Goal: Task Accomplishment & Management: Complete application form

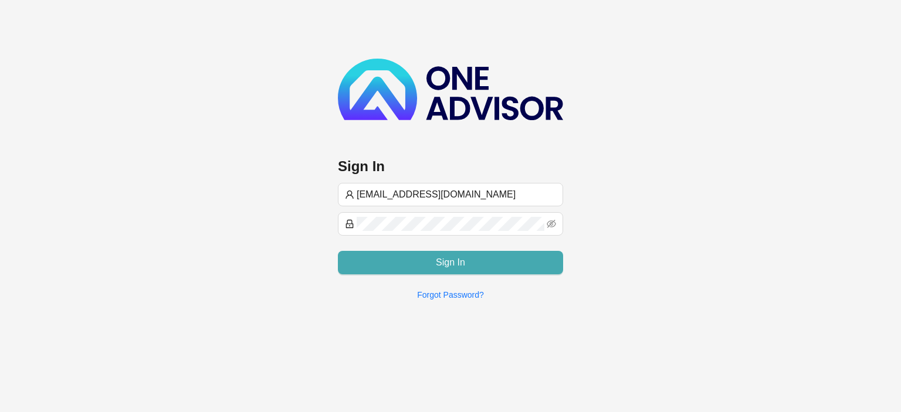
type input "[EMAIL_ADDRESS][DOMAIN_NAME]"
click at [427, 260] on button "Sign In" at bounding box center [450, 262] width 225 height 23
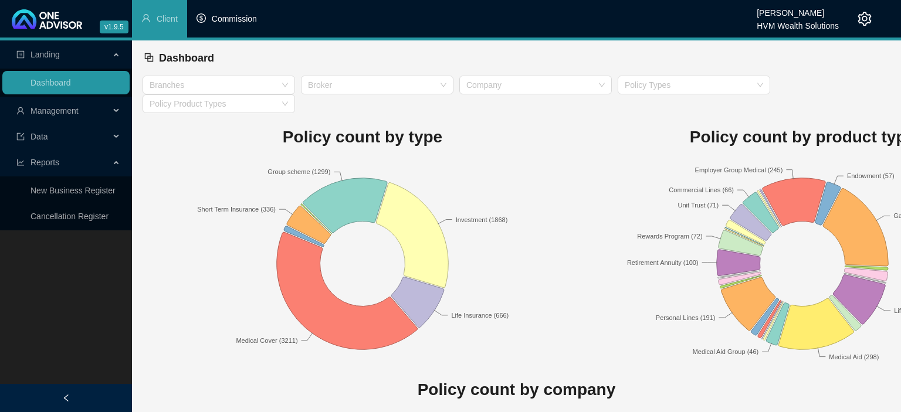
click at [232, 22] on span "Commission" at bounding box center [234, 18] width 45 height 9
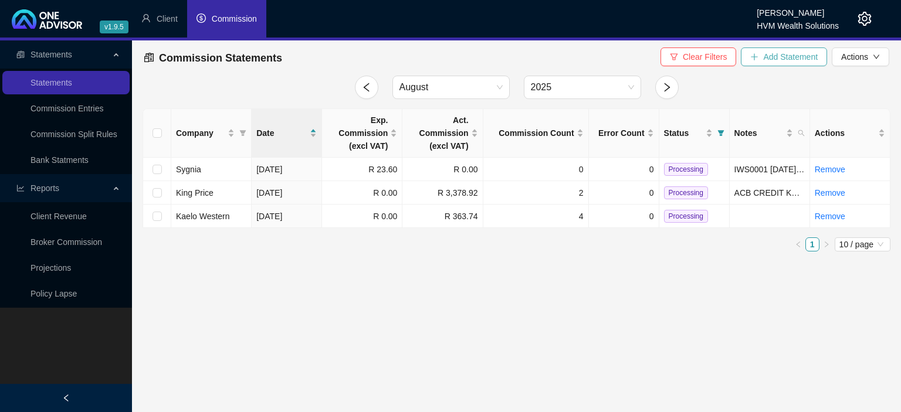
click at [768, 60] on span "Add Statement" at bounding box center [790, 56] width 55 height 13
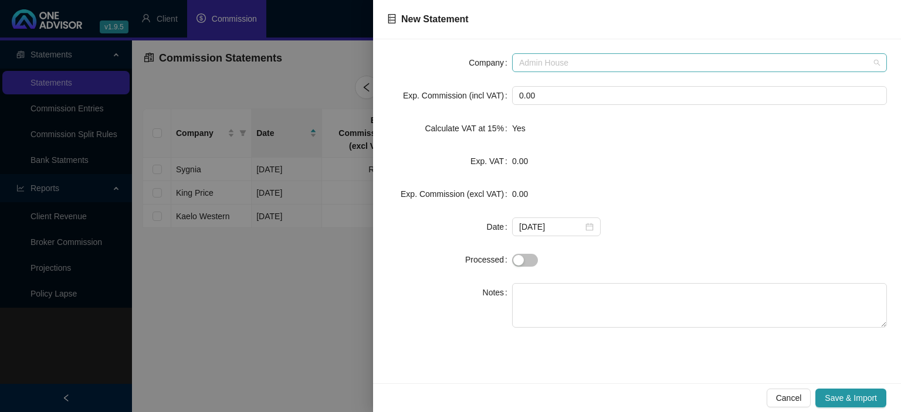
click at [545, 64] on span "Admin House" at bounding box center [699, 63] width 361 height 18
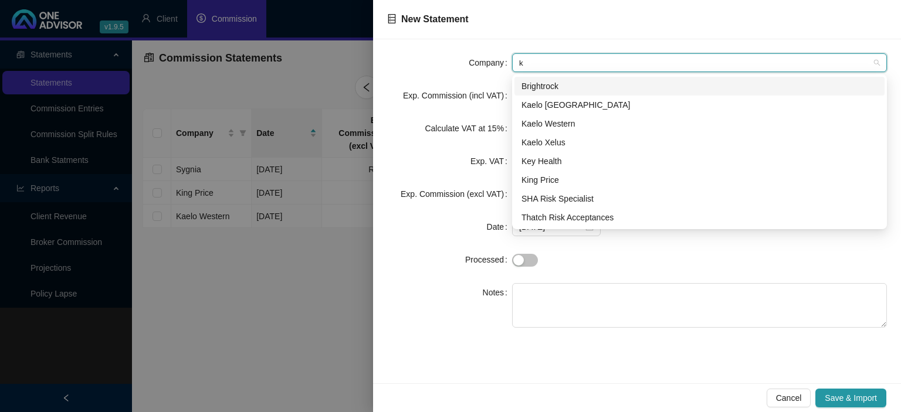
type input "ke"
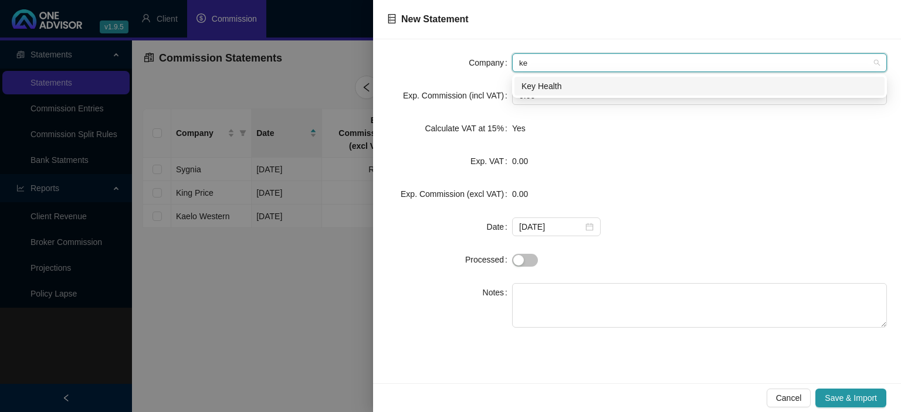
click at [537, 90] on div "Key Health" at bounding box center [699, 86] width 356 height 13
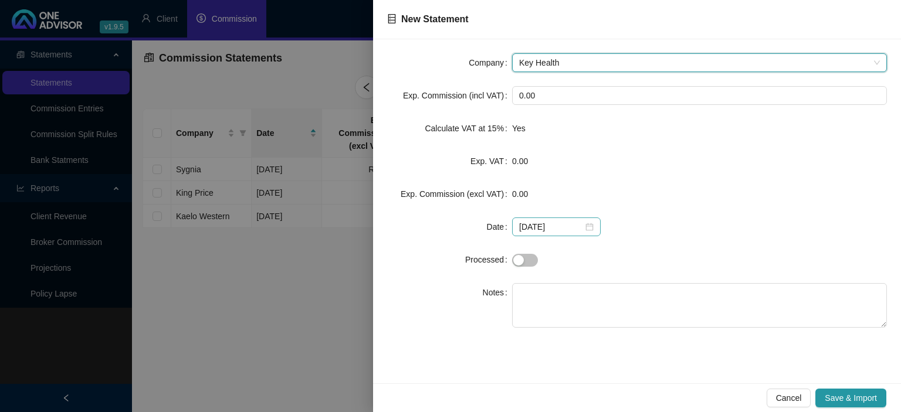
click at [585, 228] on div "[DATE]" at bounding box center [556, 226] width 74 height 13
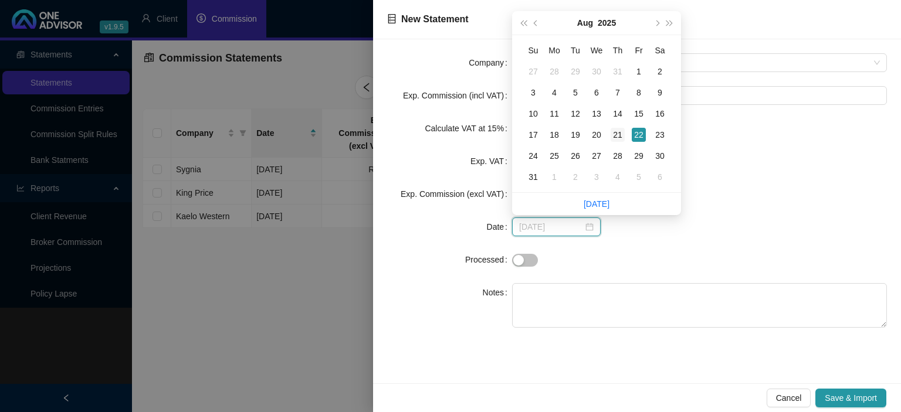
type input "[DATE]"
click at [614, 135] on div "21" at bounding box center [617, 135] width 14 height 14
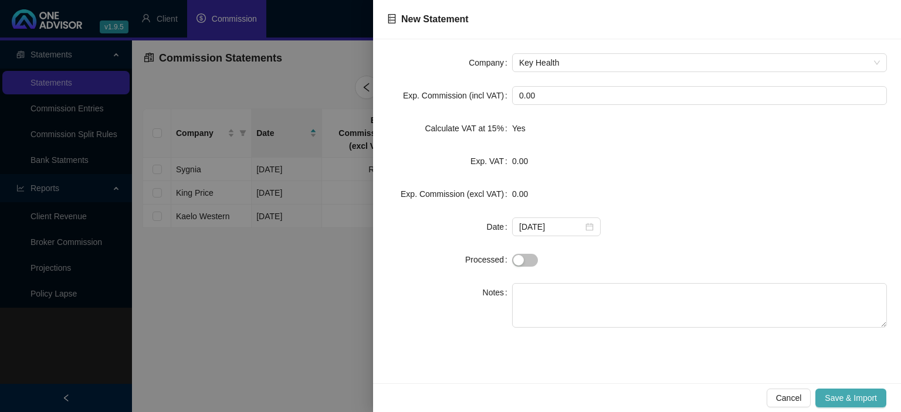
click at [836, 398] on span "Save & Import" at bounding box center [850, 398] width 52 height 13
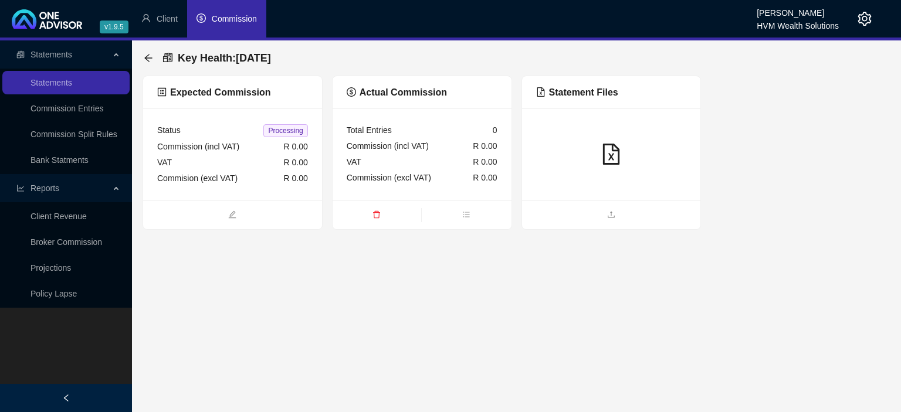
click at [586, 224] on ul at bounding box center [611, 215] width 179 height 29
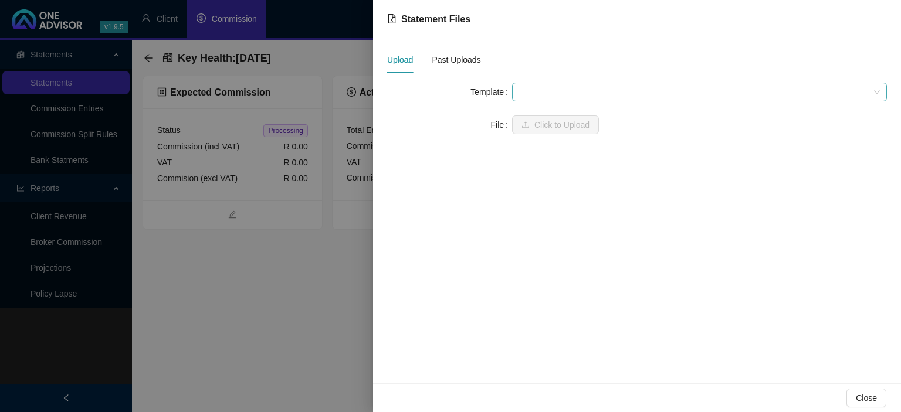
click at [561, 91] on span at bounding box center [699, 92] width 361 height 18
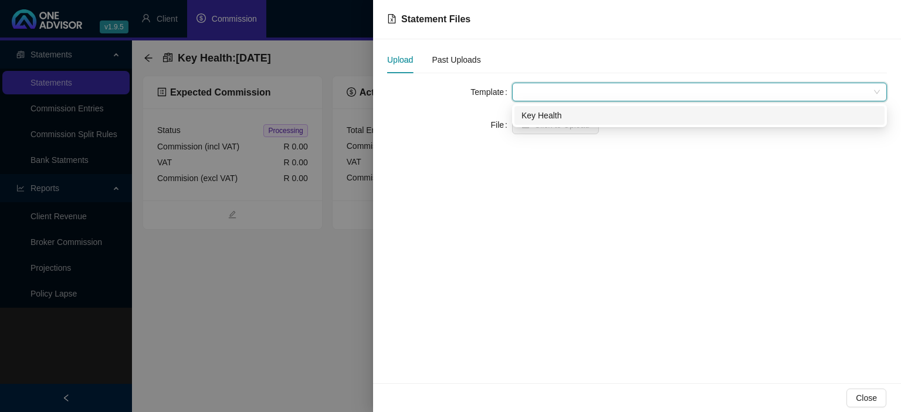
click at [557, 113] on div "Key Health" at bounding box center [699, 115] width 356 height 13
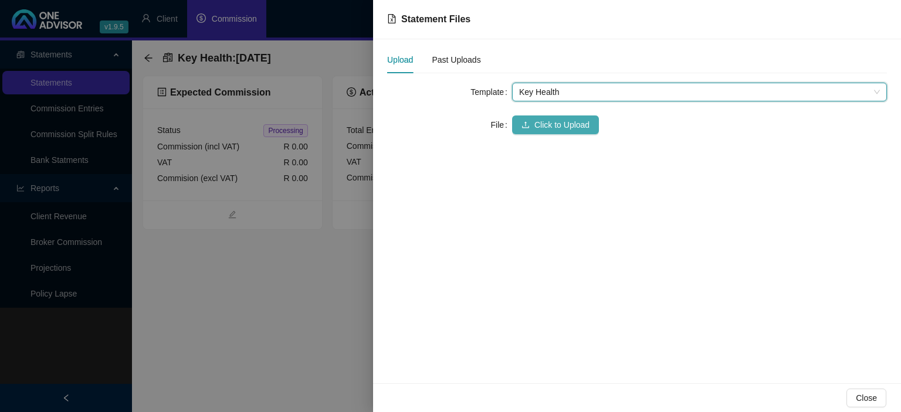
click at [551, 124] on span "Click to Upload" at bounding box center [561, 124] width 55 height 13
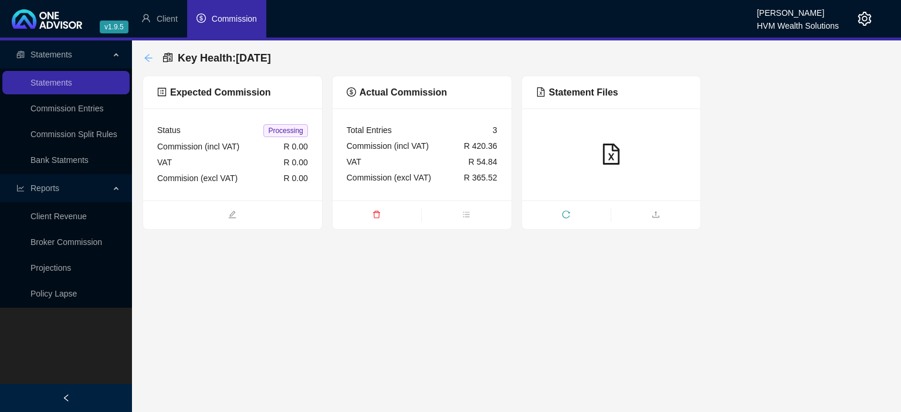
click at [145, 60] on icon "arrow-left" at bounding box center [148, 57] width 9 height 9
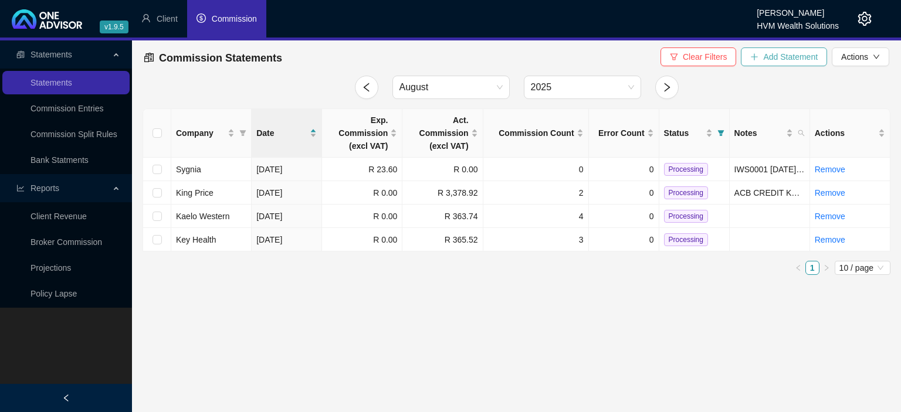
click at [751, 60] on icon "plus" at bounding box center [754, 57] width 8 height 8
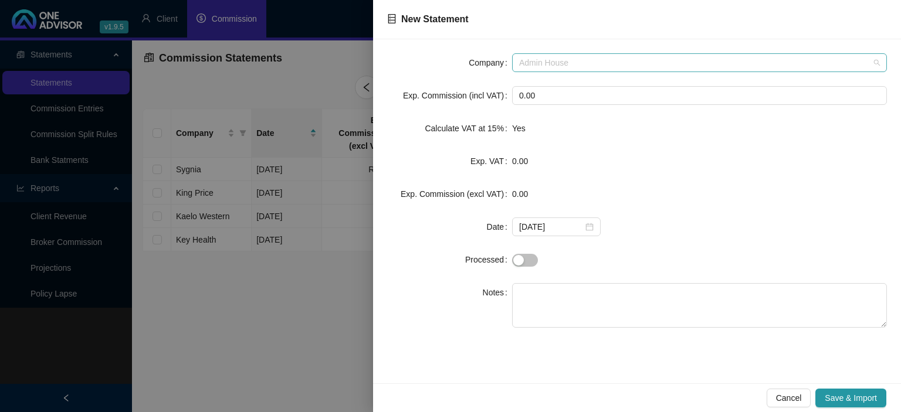
click at [571, 66] on span "Admin House" at bounding box center [699, 63] width 361 height 18
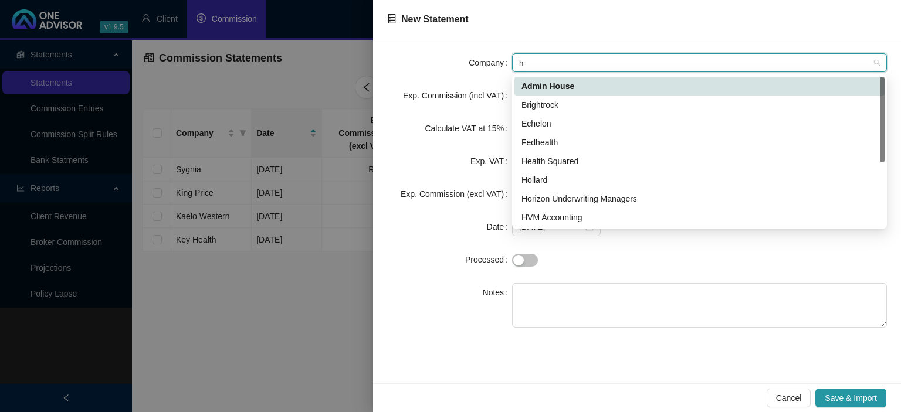
type input "hv"
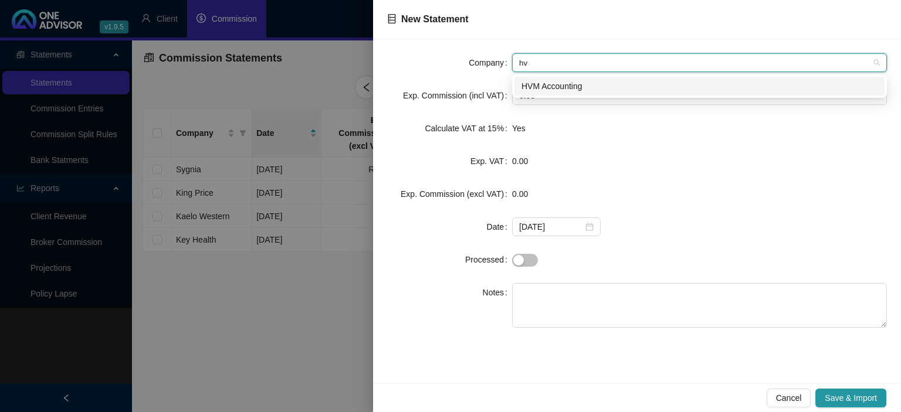
click at [550, 91] on div "HVM Accounting" at bounding box center [699, 86] width 356 height 13
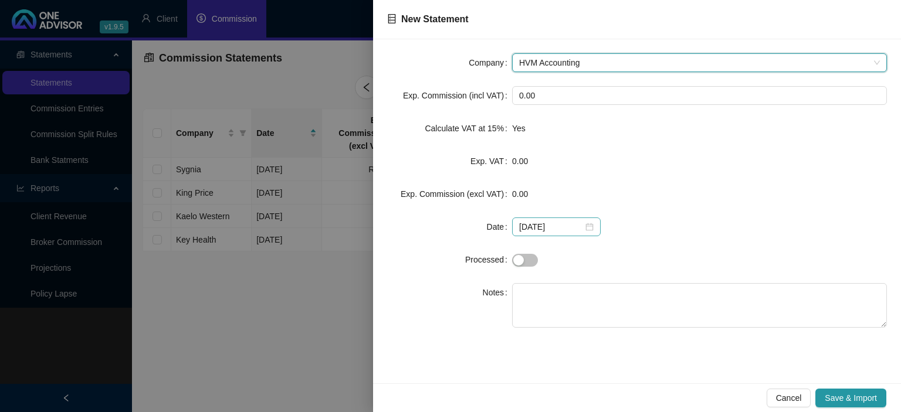
click at [587, 229] on div "[DATE]" at bounding box center [556, 226] width 74 height 13
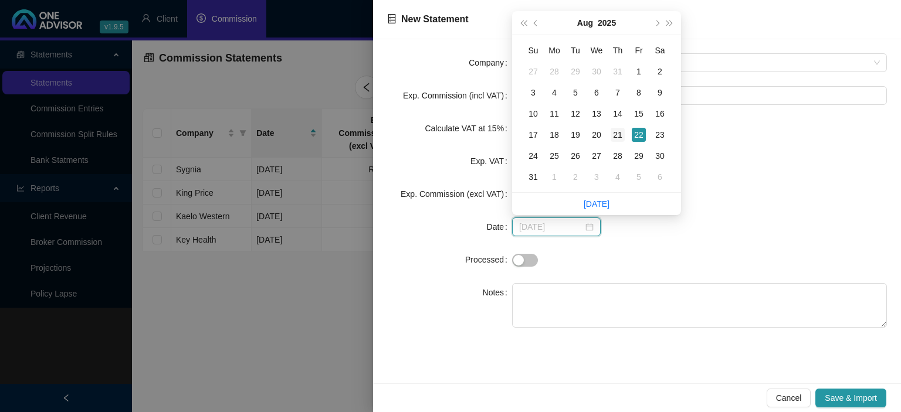
type input "[DATE]"
click at [613, 137] on div "21" at bounding box center [617, 135] width 14 height 14
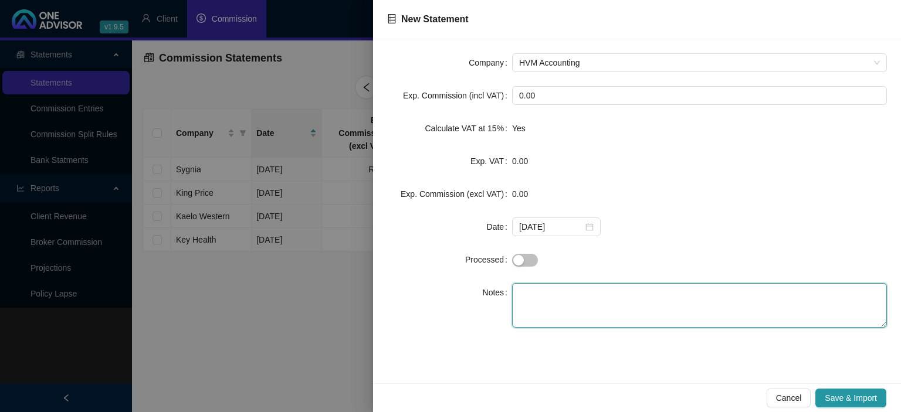
click at [542, 298] on textarea at bounding box center [699, 305] width 375 height 45
paste textarea "TOPLINE BROKER FEES"
type textarea "TOPLINE BROKER FEES"
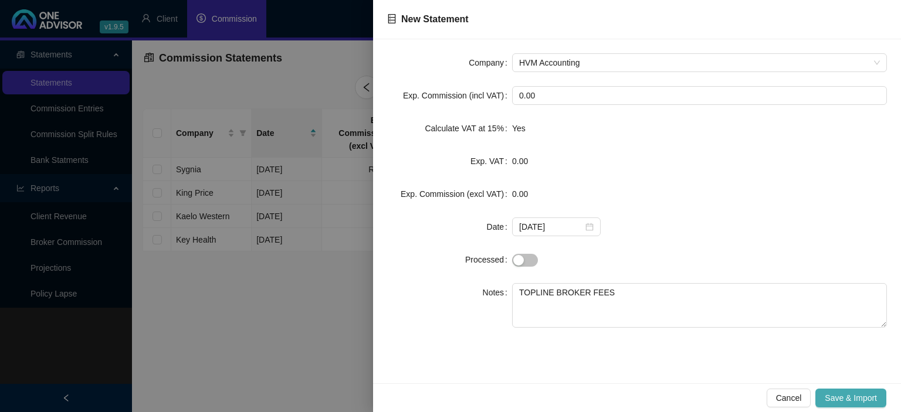
click at [836, 395] on span "Save & Import" at bounding box center [850, 398] width 52 height 13
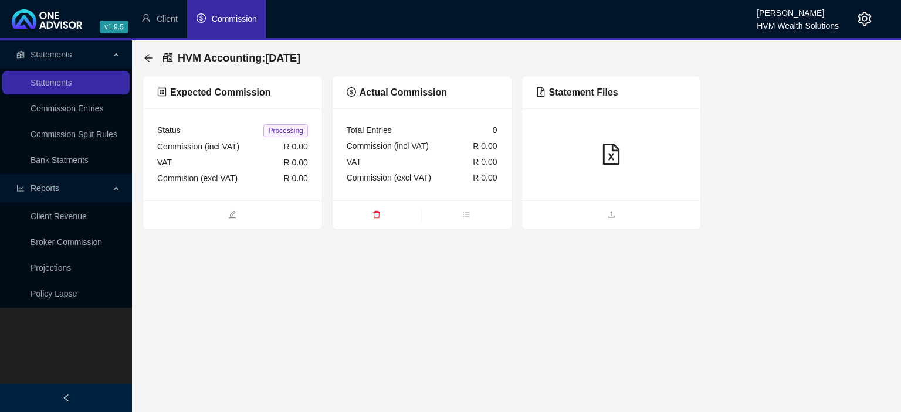
click at [601, 208] on span at bounding box center [611, 215] width 179 height 14
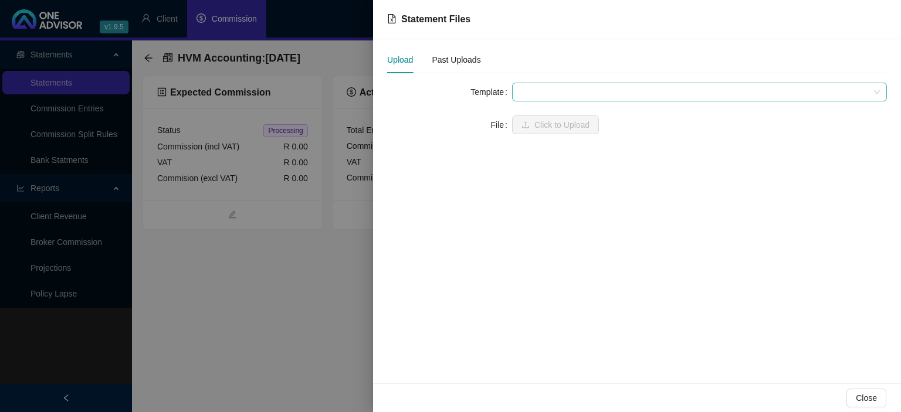
click at [576, 87] on span at bounding box center [699, 92] width 361 height 18
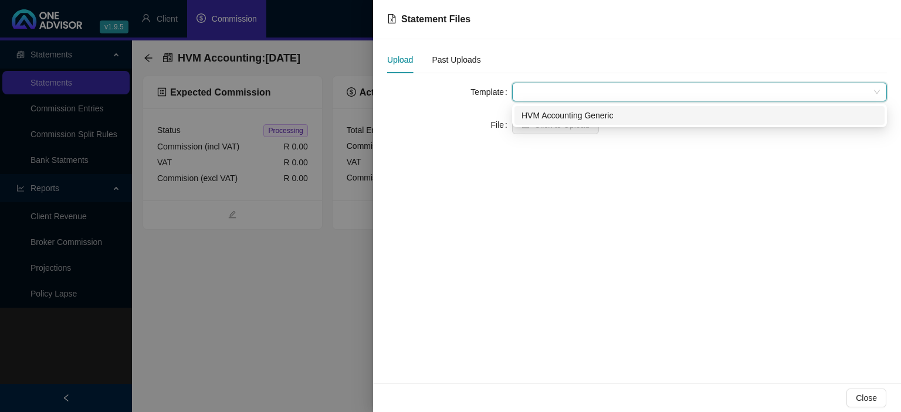
click at [569, 115] on div "HVM Accounting Generic" at bounding box center [699, 115] width 356 height 13
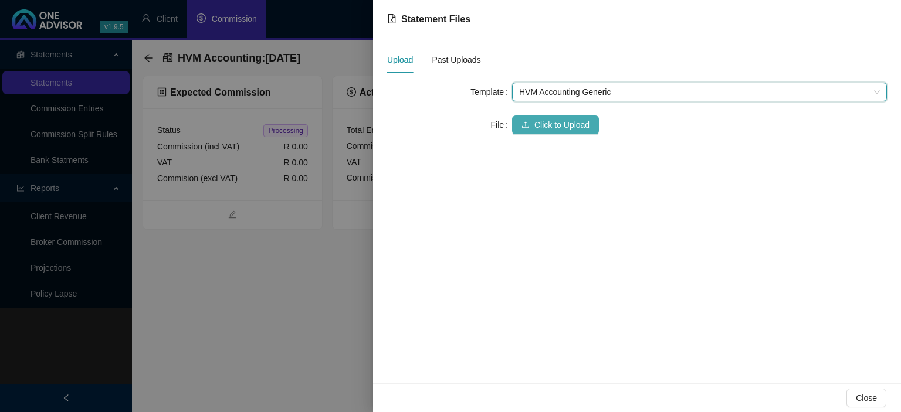
click at [564, 123] on span "Click to Upload" at bounding box center [561, 124] width 55 height 13
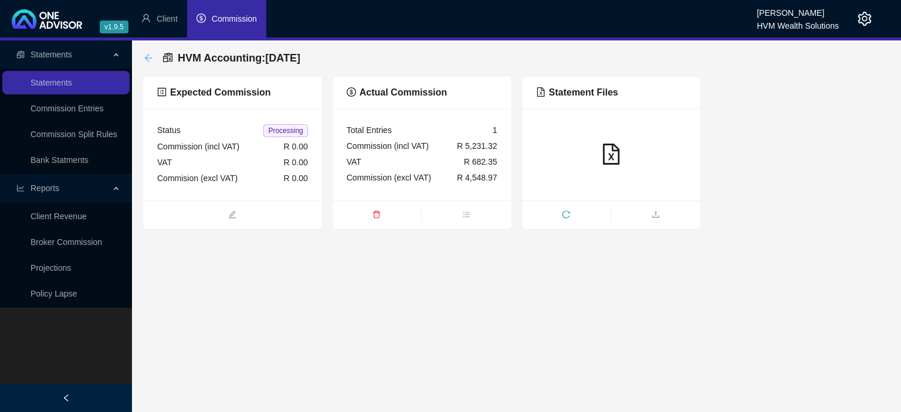
click at [150, 56] on icon "arrow-left" at bounding box center [148, 57] width 9 height 9
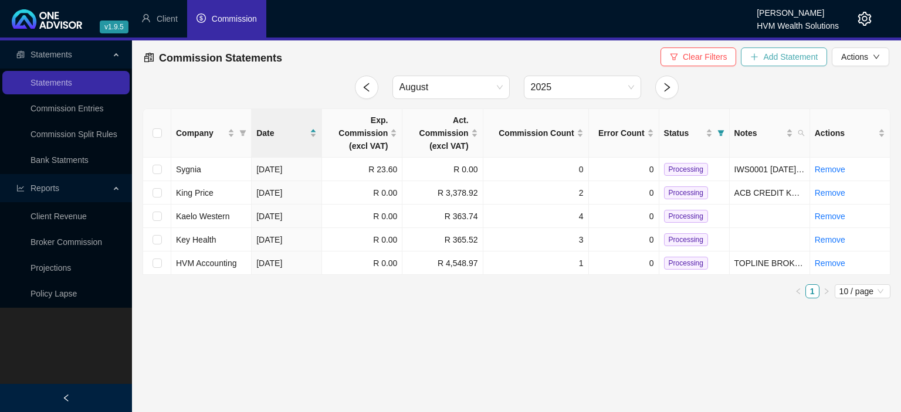
click at [761, 56] on button "Add Statement" at bounding box center [784, 56] width 86 height 19
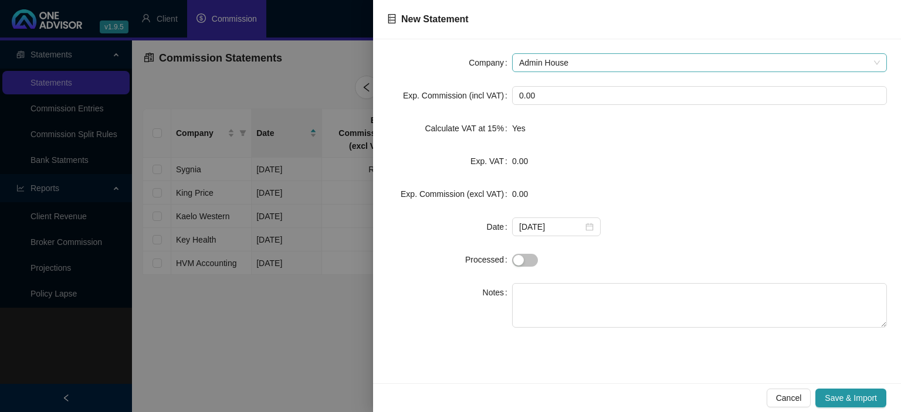
click at [518, 67] on div "Admin House" at bounding box center [699, 62] width 375 height 19
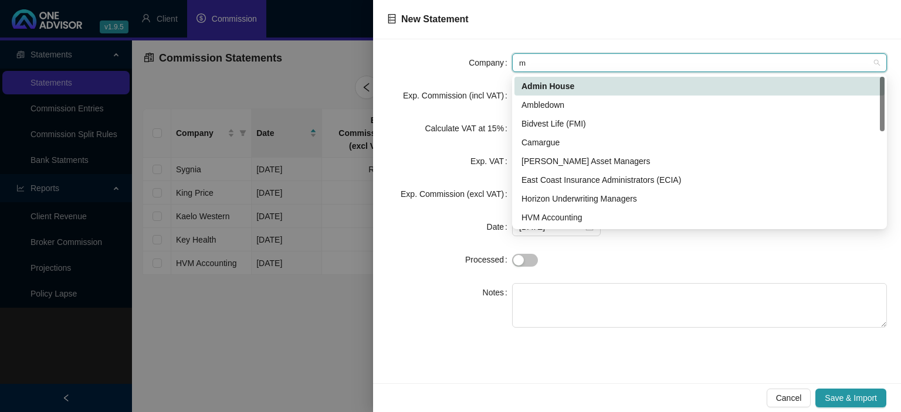
type input "me"
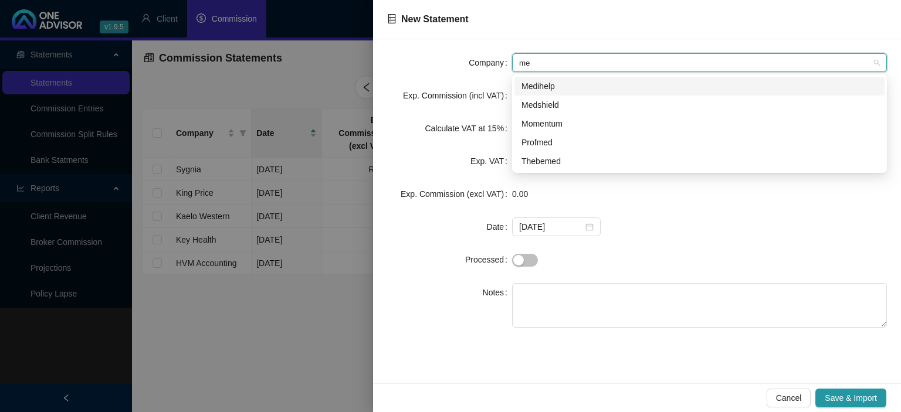
click at [556, 91] on div "Medihelp" at bounding box center [699, 86] width 356 height 13
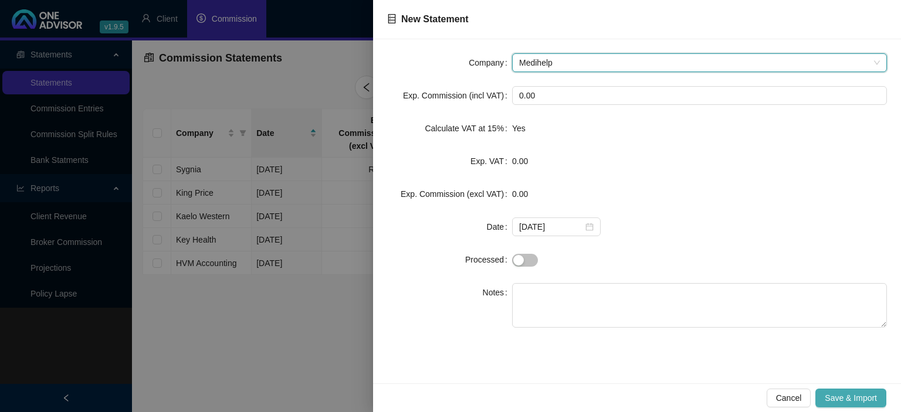
click at [843, 400] on span "Save & Import" at bounding box center [850, 398] width 52 height 13
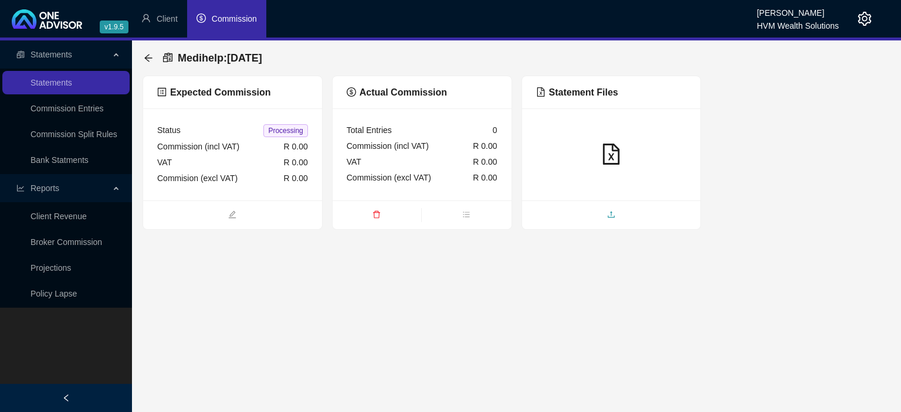
click at [599, 216] on span "upload" at bounding box center [611, 215] width 179 height 13
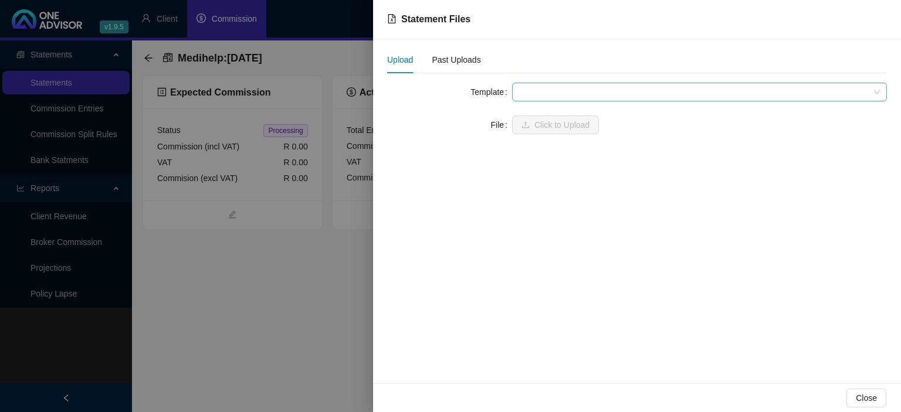
click at [523, 93] on span at bounding box center [699, 92] width 361 height 18
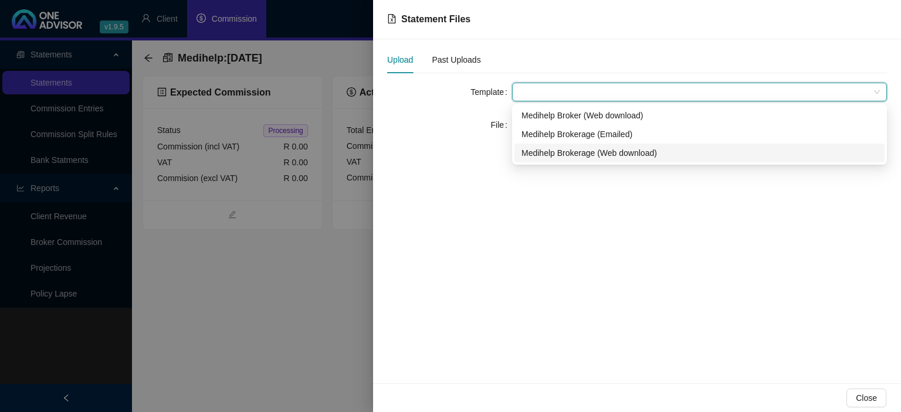
click at [531, 155] on div "Medihelp Brokerage (Web download)" at bounding box center [699, 153] width 356 height 13
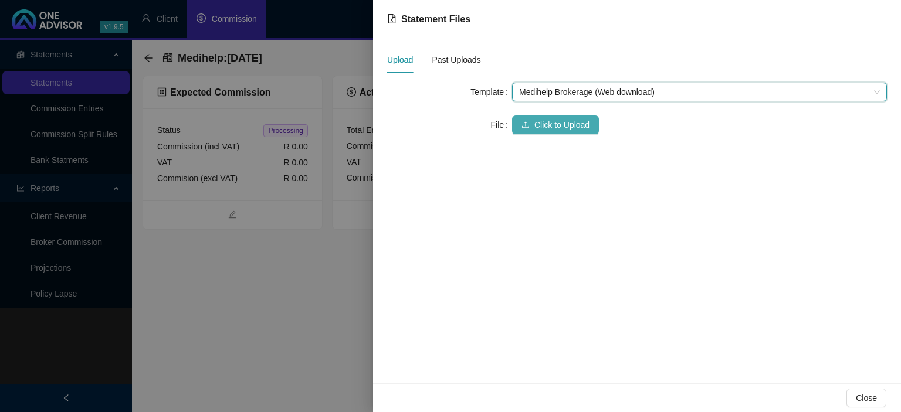
click at [530, 127] on button "Click to Upload" at bounding box center [555, 125] width 87 height 19
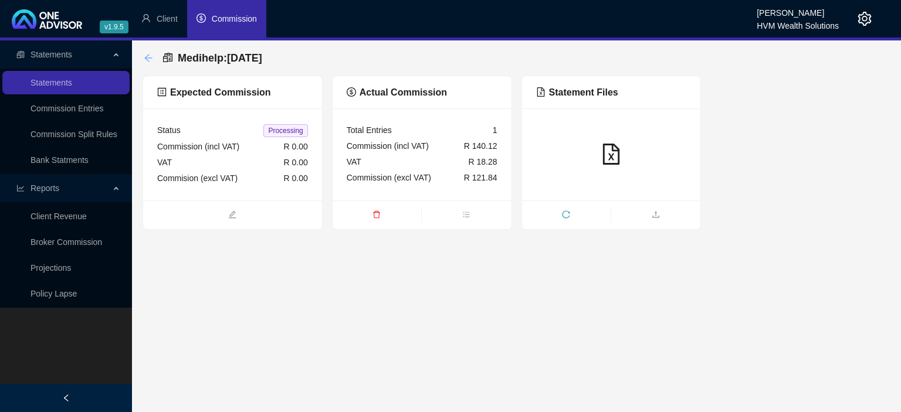
click at [149, 55] on icon "arrow-left" at bounding box center [148, 58] width 8 height 8
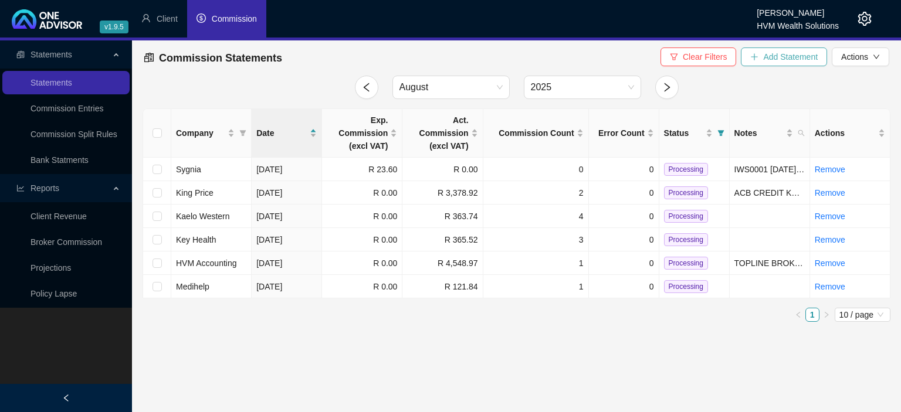
click at [780, 59] on span "Add Statement" at bounding box center [790, 56] width 55 height 13
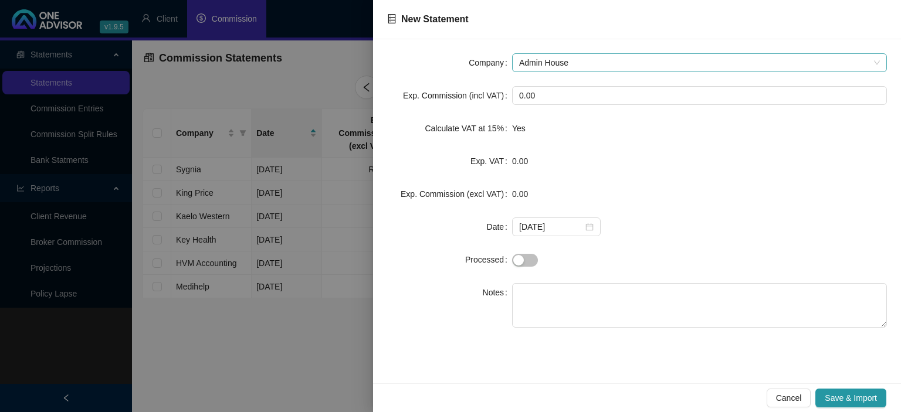
click at [566, 60] on span "Admin House" at bounding box center [699, 63] width 361 height 18
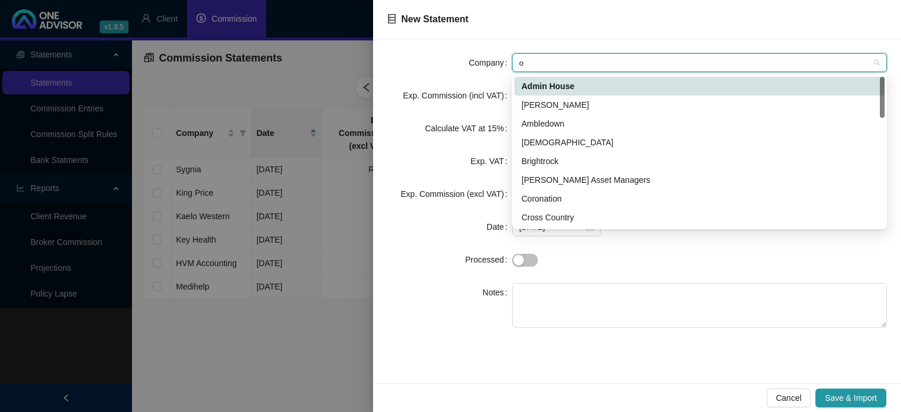
type input "ol"
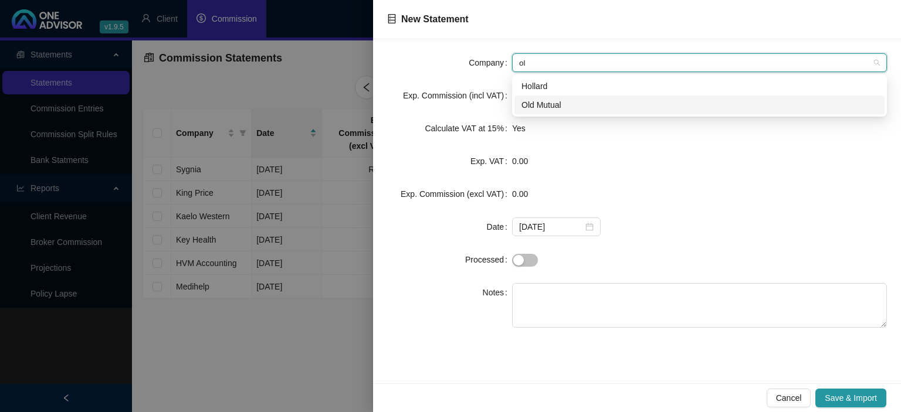
click at [552, 100] on div "Old Mutual" at bounding box center [699, 105] width 356 height 13
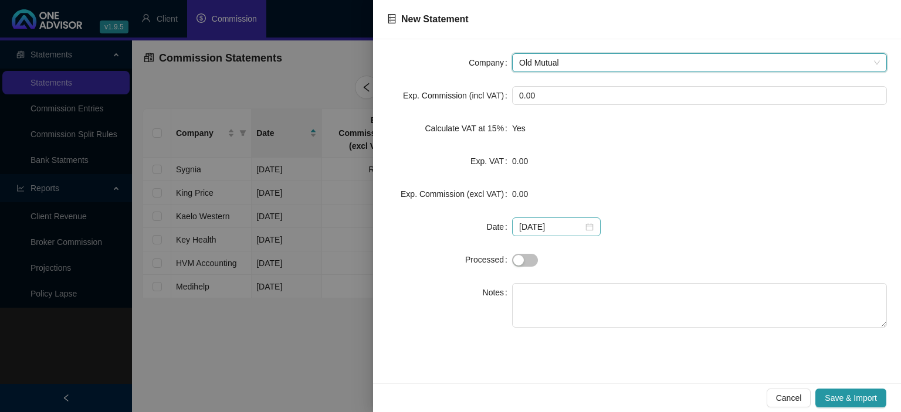
click at [585, 227] on div "[DATE]" at bounding box center [556, 226] width 74 height 13
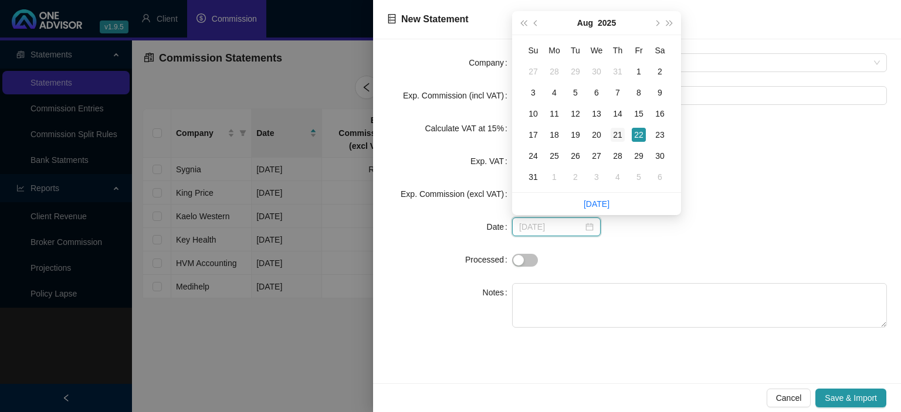
type input "[DATE]"
click at [620, 133] on div "21" at bounding box center [617, 135] width 14 height 14
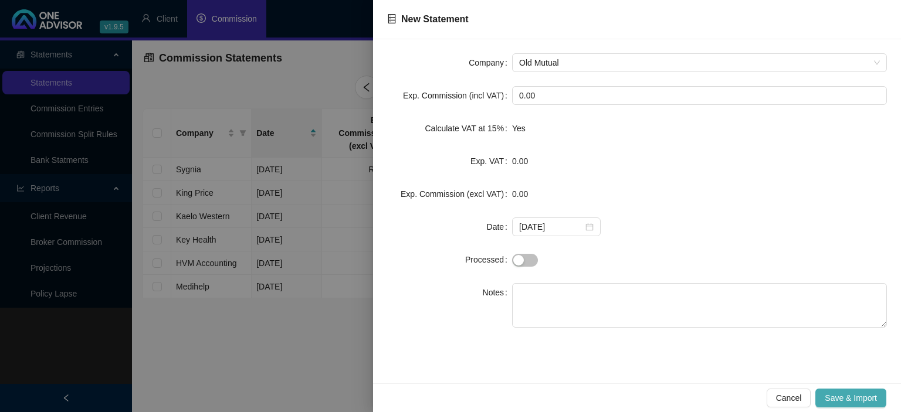
click at [845, 400] on span "Save & Import" at bounding box center [850, 398] width 52 height 13
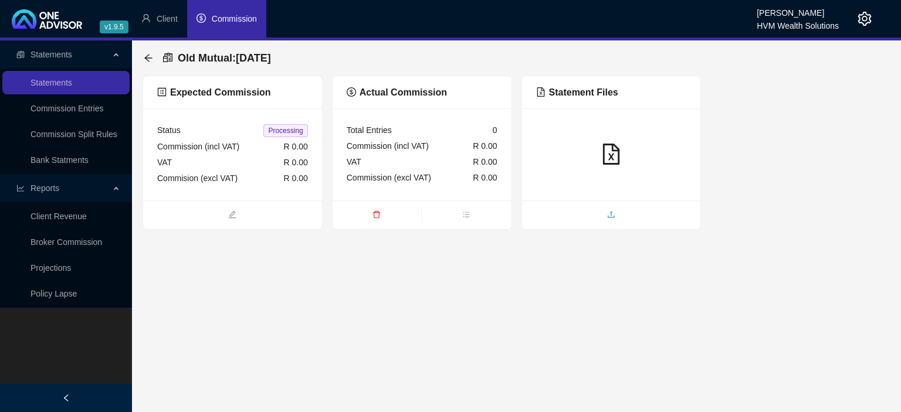
click at [606, 210] on span "upload" at bounding box center [611, 215] width 179 height 13
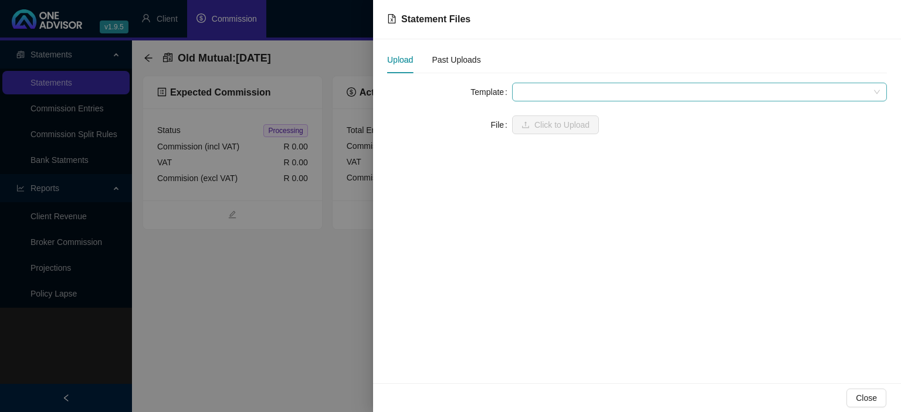
click at [536, 93] on span at bounding box center [699, 92] width 361 height 18
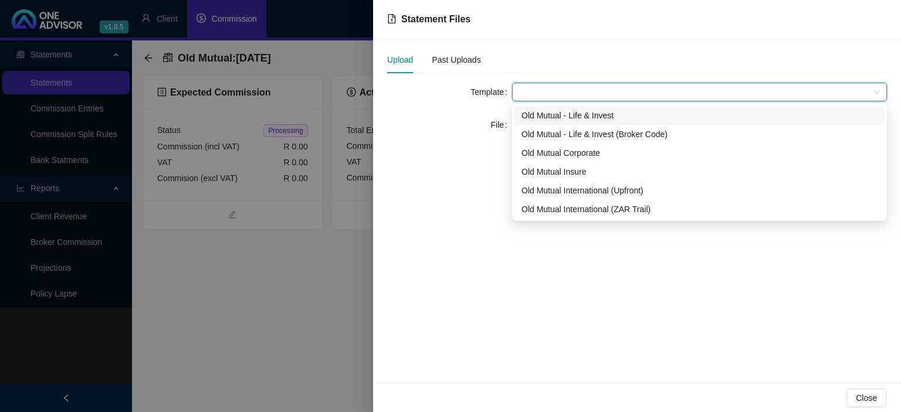
click at [549, 113] on div "Old Mutual - Life & Invest" at bounding box center [699, 115] width 356 height 13
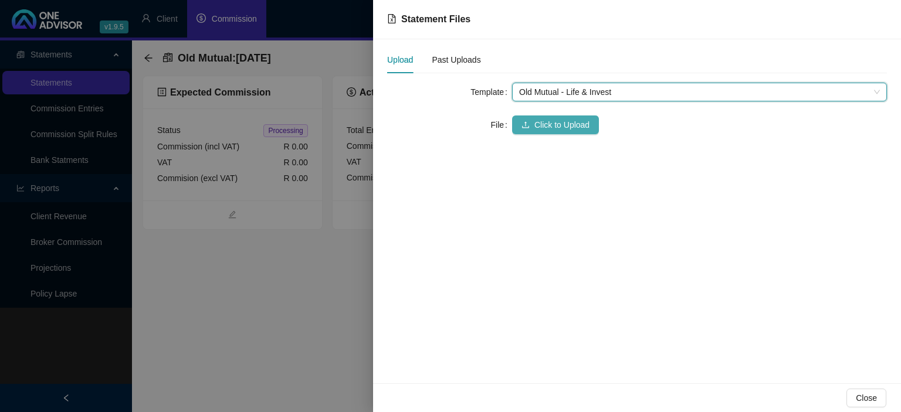
click at [543, 121] on span "Click to Upload" at bounding box center [561, 124] width 55 height 13
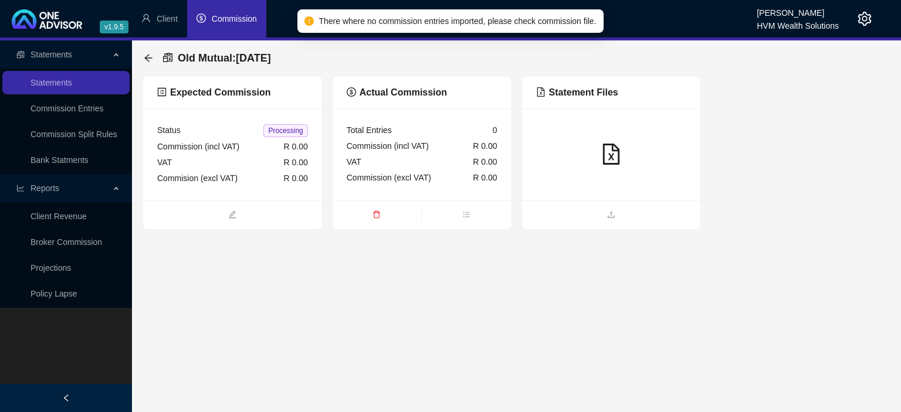
click at [372, 217] on span "delete" at bounding box center [376, 215] width 89 height 13
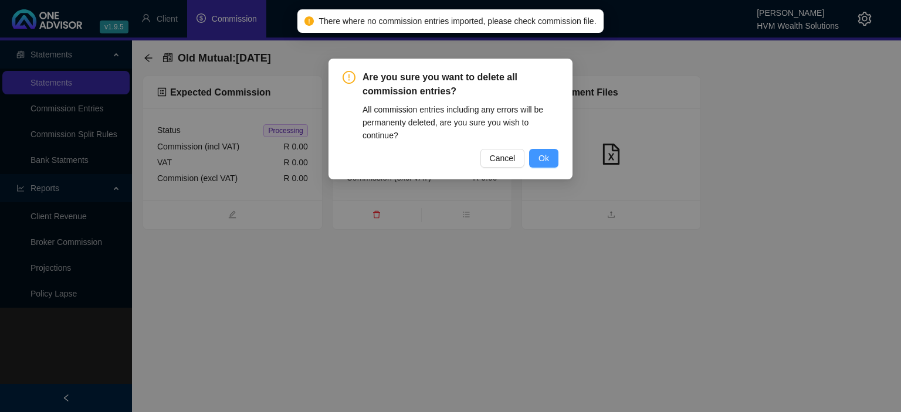
click at [541, 161] on span "Ok" at bounding box center [543, 158] width 11 height 13
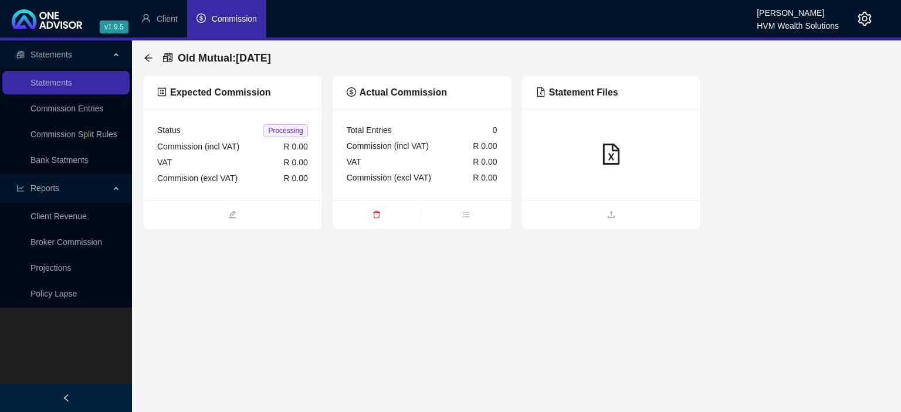
click at [597, 206] on ul at bounding box center [611, 215] width 179 height 29
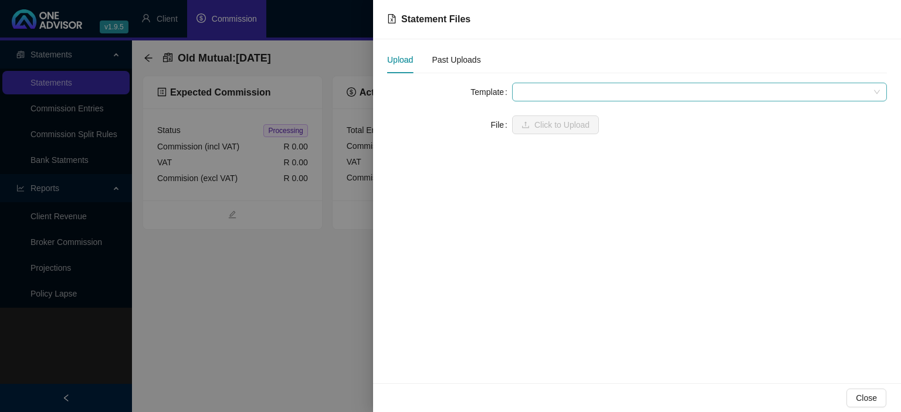
click at [566, 96] on span at bounding box center [699, 92] width 361 height 18
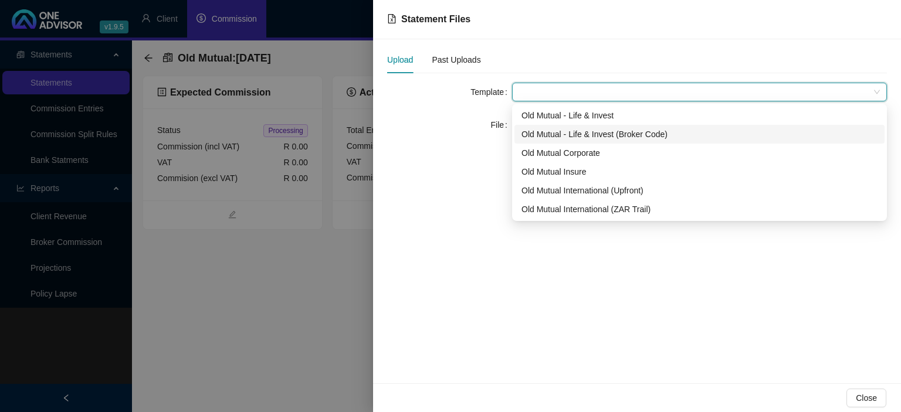
click at [569, 134] on div "Old Mutual - Life & Invest (Broker Code)" at bounding box center [699, 134] width 356 height 13
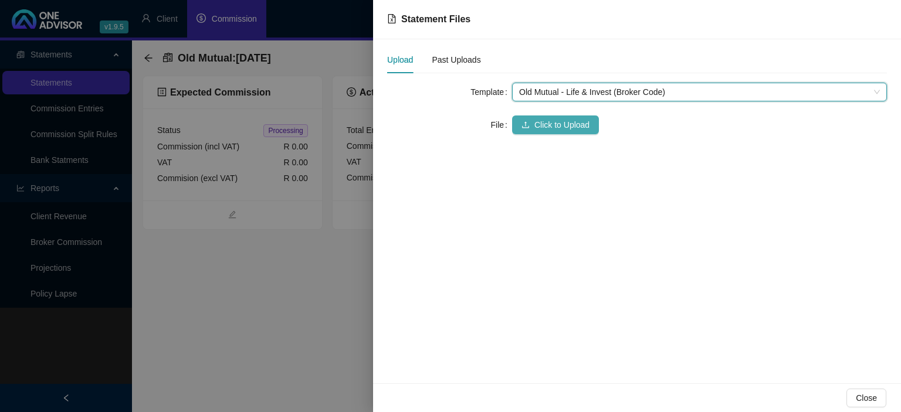
click at [565, 124] on span "Click to Upload" at bounding box center [561, 124] width 55 height 13
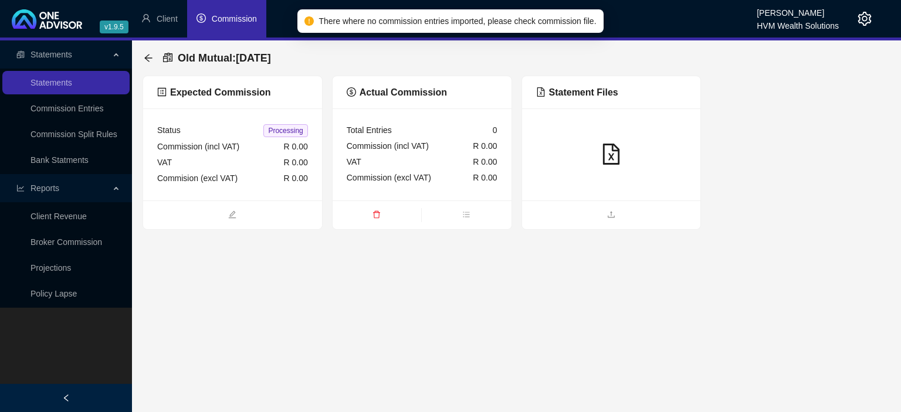
click at [377, 219] on span "delete" at bounding box center [376, 215] width 89 height 13
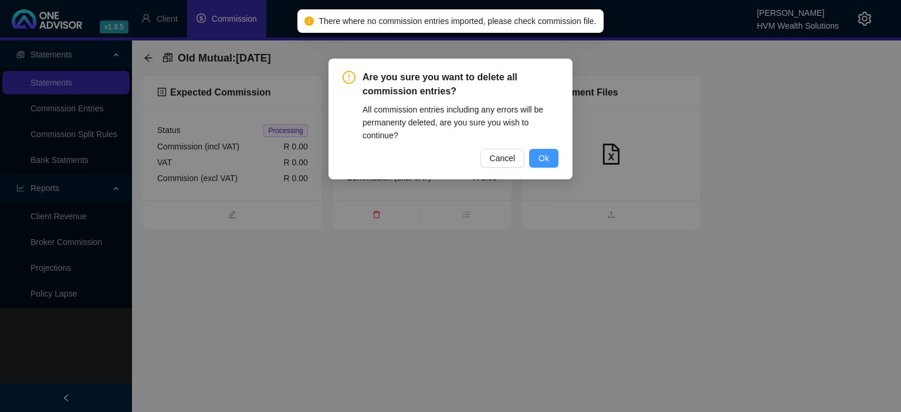
click at [536, 158] on button "Ok" at bounding box center [543, 158] width 29 height 19
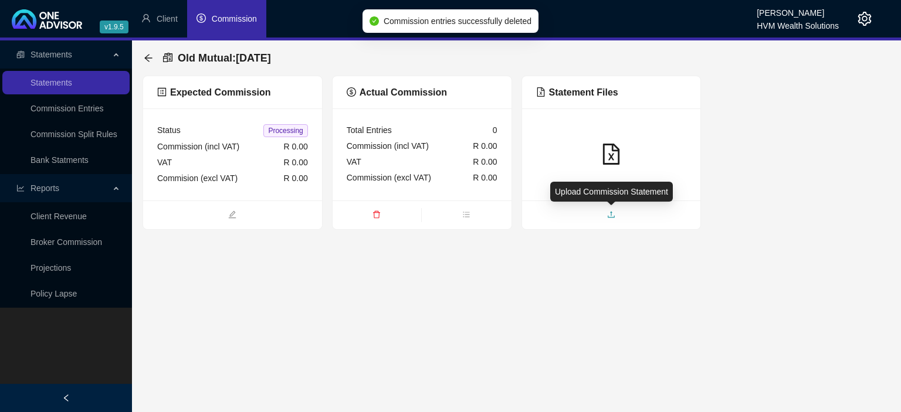
click at [609, 218] on icon "upload" at bounding box center [610, 214] width 7 height 6
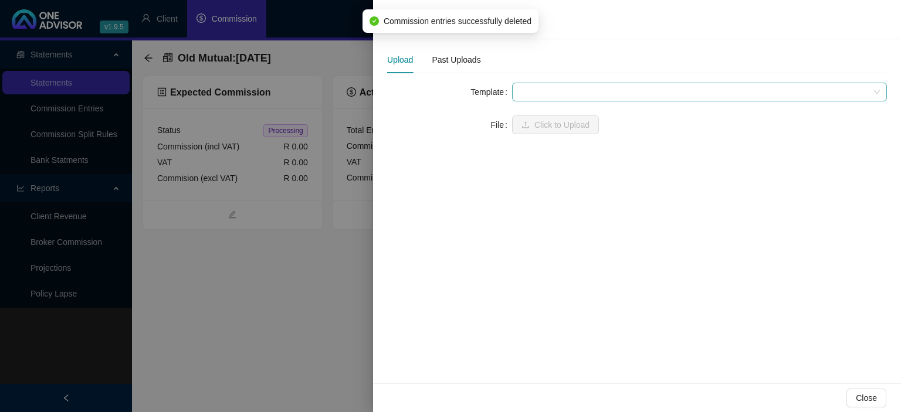
click at [551, 99] on span at bounding box center [699, 92] width 361 height 18
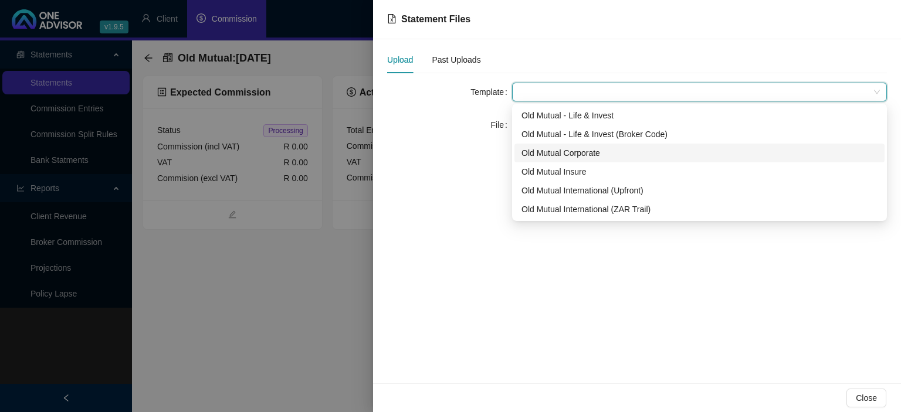
click at [554, 154] on div "Old Mutual Corporate" at bounding box center [699, 153] width 356 height 13
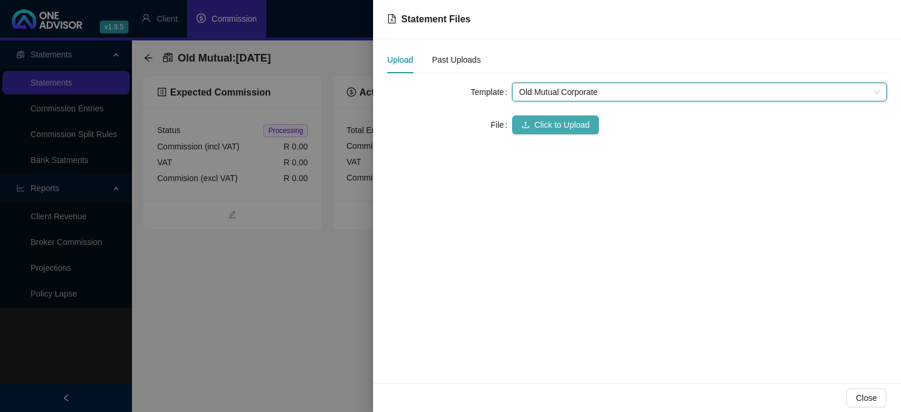
click at [547, 125] on span "Click to Upload" at bounding box center [561, 124] width 55 height 13
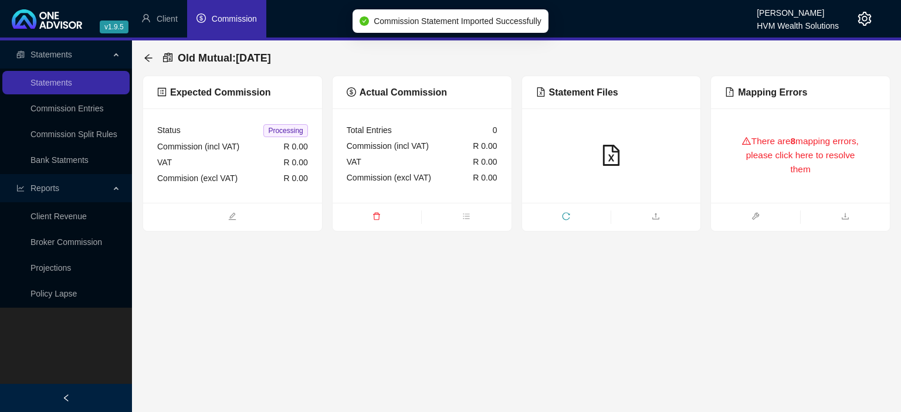
click at [801, 165] on div "There are 8 mapping errors, please click here to resolve them" at bounding box center [800, 156] width 151 height 66
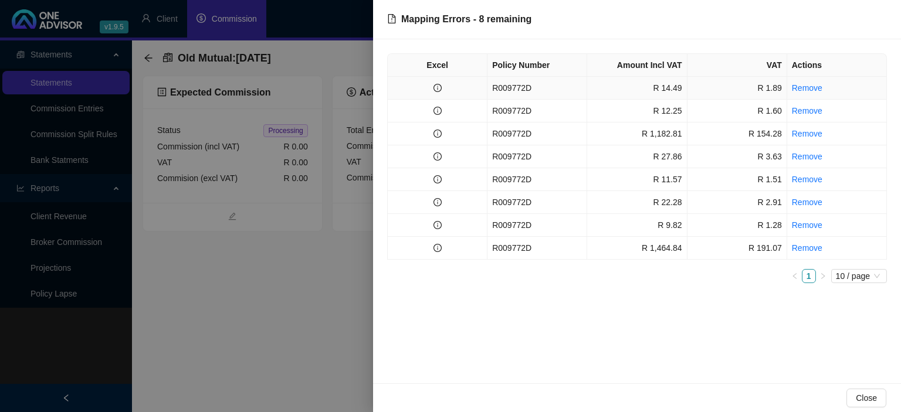
click at [514, 87] on td "R009772D" at bounding box center [537, 88] width 100 height 23
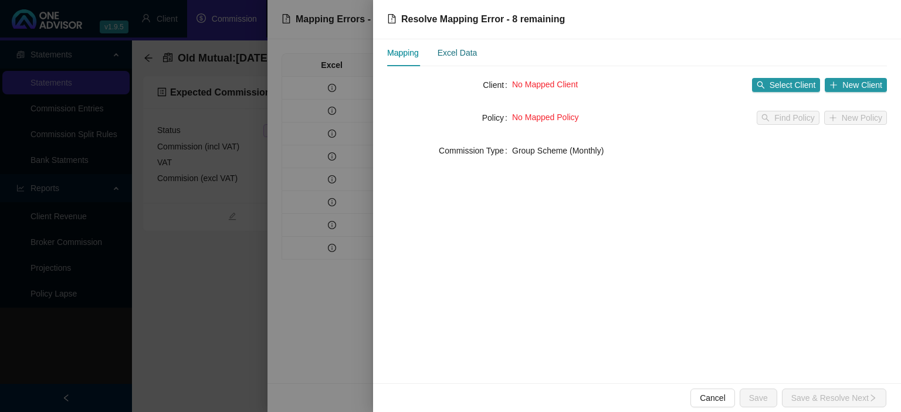
click at [473, 52] on div "Excel Data" at bounding box center [457, 52] width 40 height 13
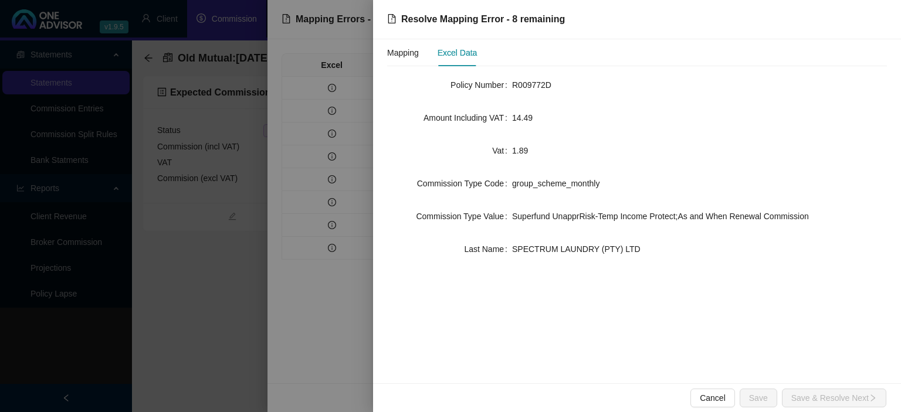
click at [313, 337] on div at bounding box center [450, 206] width 901 height 412
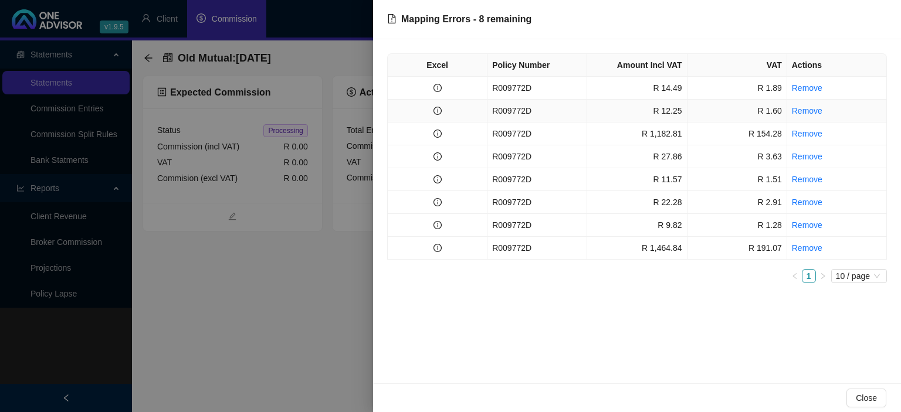
click at [494, 111] on td "R009772D" at bounding box center [537, 111] width 100 height 23
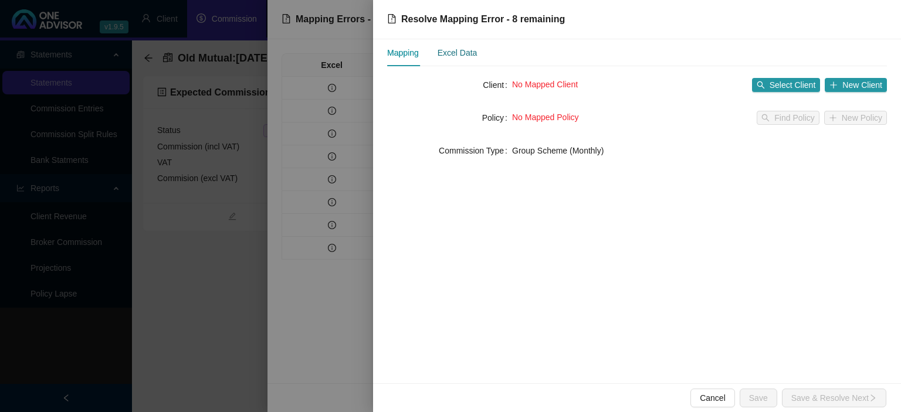
click at [468, 57] on div "Excel Data" at bounding box center [457, 52] width 40 height 13
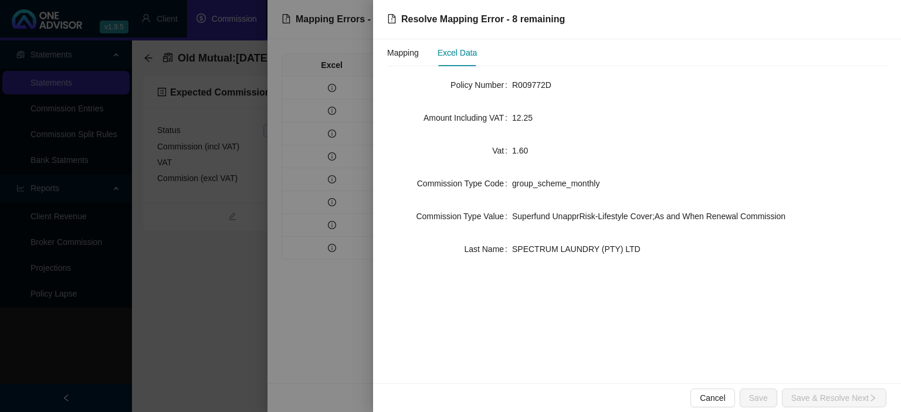
click at [331, 320] on div at bounding box center [450, 206] width 901 height 412
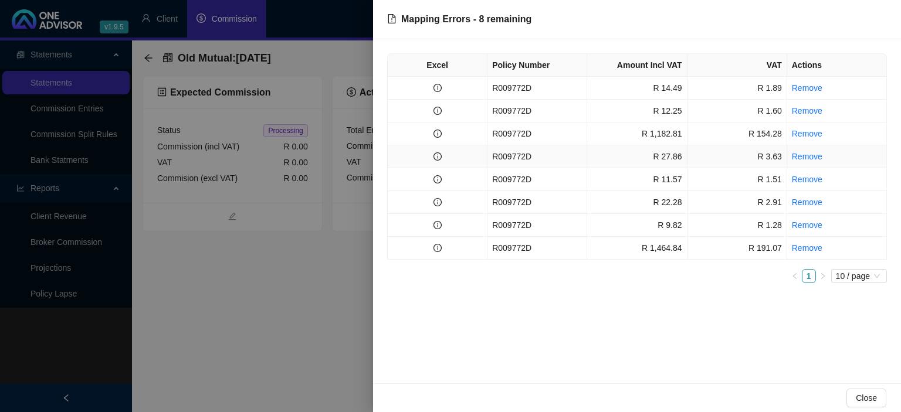
click at [510, 157] on td "R009772D" at bounding box center [537, 156] width 100 height 23
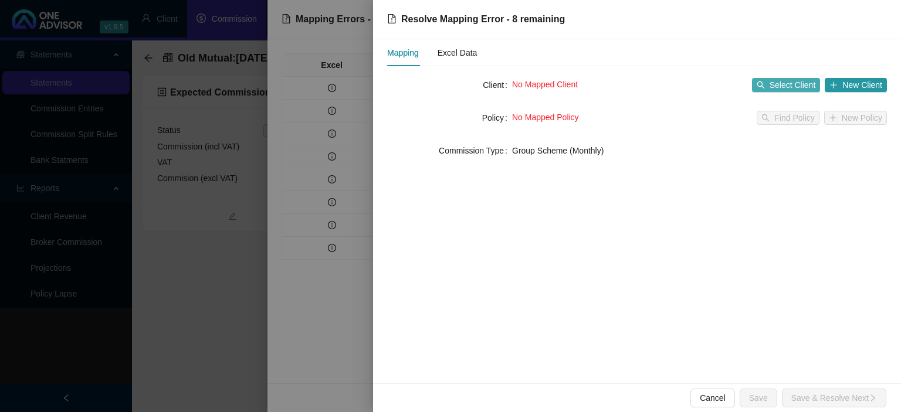
click at [797, 84] on span "Select Client" at bounding box center [792, 85] width 46 height 13
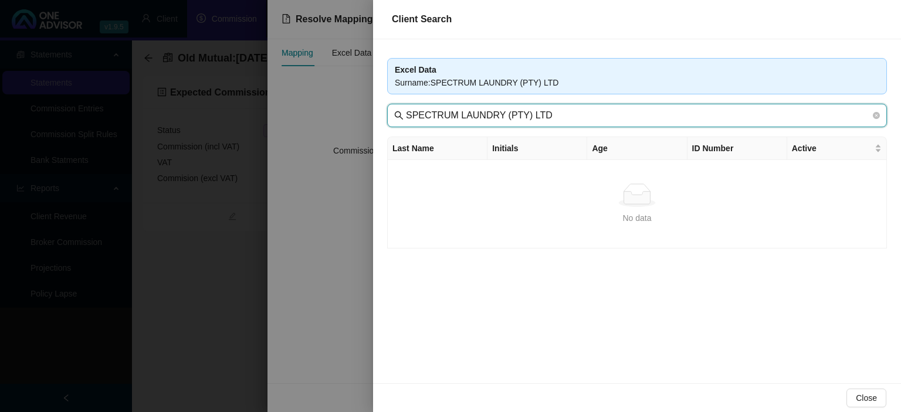
drag, startPoint x: 453, startPoint y: 115, endPoint x: 671, endPoint y: 115, distance: 218.7
click at [671, 115] on input "SPECTRUM LAUNDRY (PTY) LTD" at bounding box center [638, 115] width 464 height 14
type input "SPECTRUM"
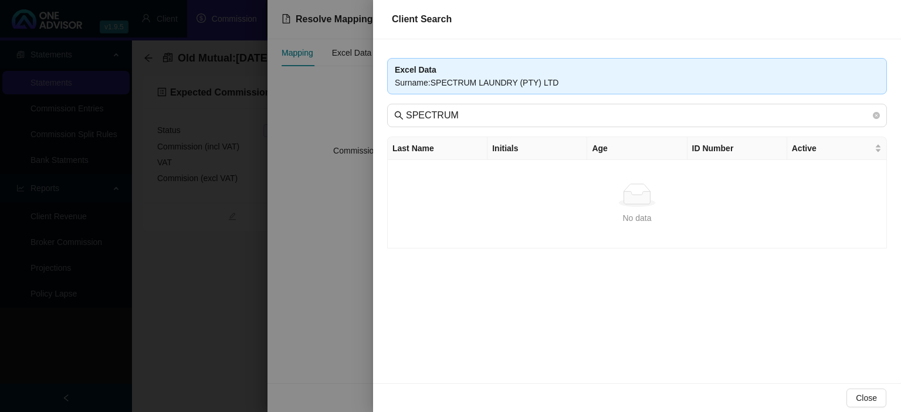
click at [351, 259] on div at bounding box center [450, 206] width 901 height 412
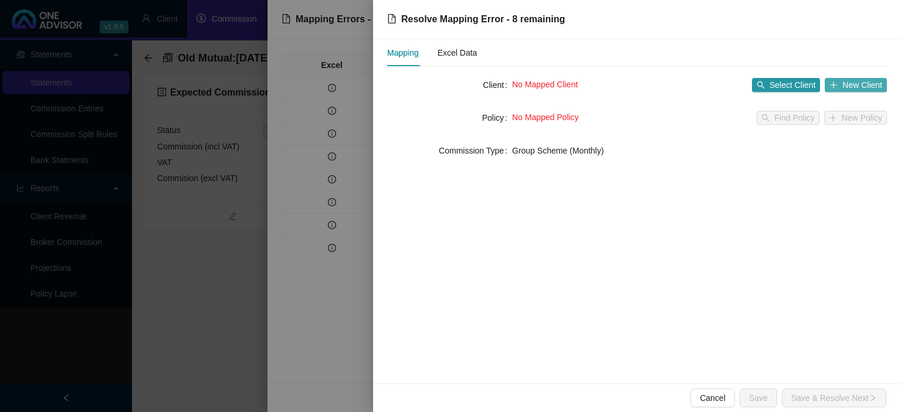
click at [861, 86] on span "New Client" at bounding box center [862, 85] width 40 height 13
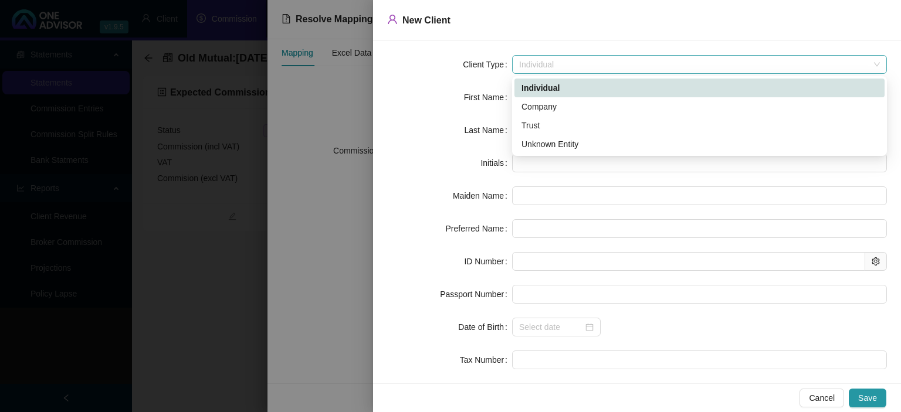
click at [563, 62] on span "Individual" at bounding box center [699, 65] width 361 height 18
click at [549, 107] on div "Company" at bounding box center [699, 106] width 356 height 13
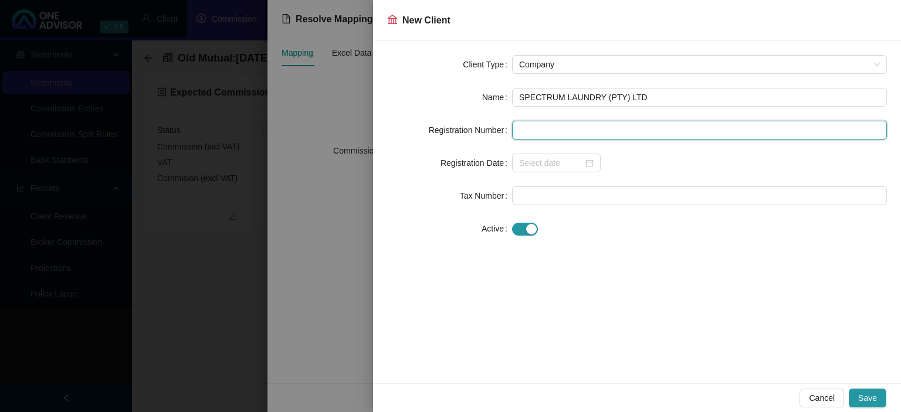
click at [545, 133] on input "text" at bounding box center [699, 130] width 375 height 19
paste input "2022/758443/07"
type input "2022/758443/07"
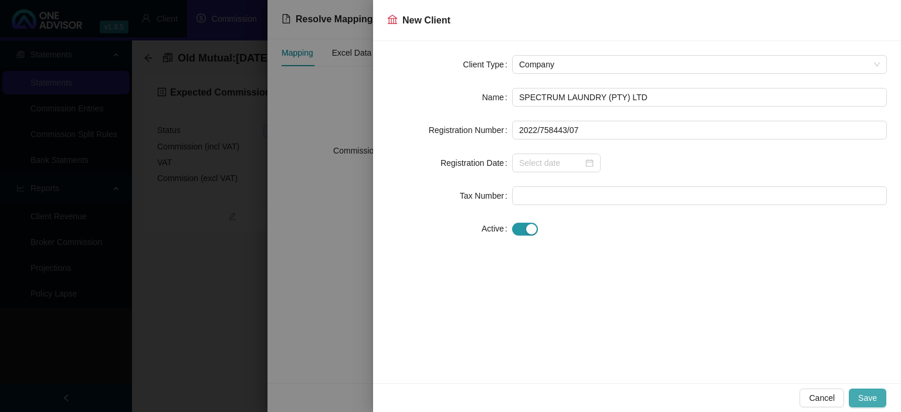
click at [864, 399] on span "Save" at bounding box center [867, 398] width 19 height 13
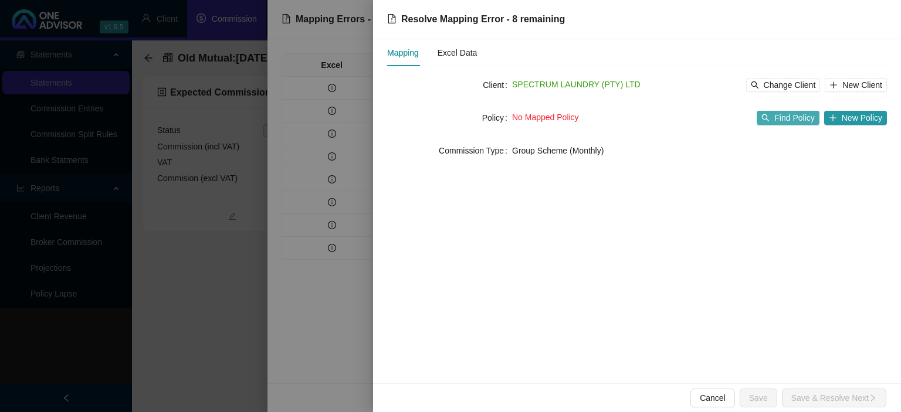
click at [807, 117] on span "Find Policy" at bounding box center [794, 117] width 40 height 13
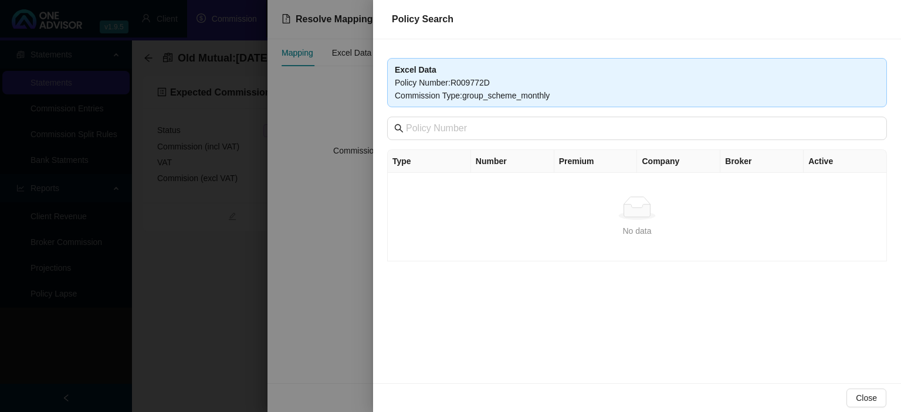
click at [299, 267] on div at bounding box center [450, 206] width 901 height 412
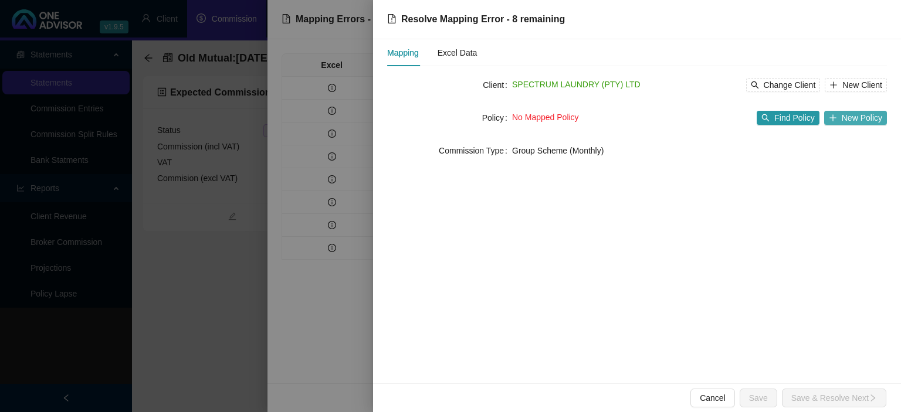
click at [837, 116] on icon "plus" at bounding box center [832, 118] width 8 height 8
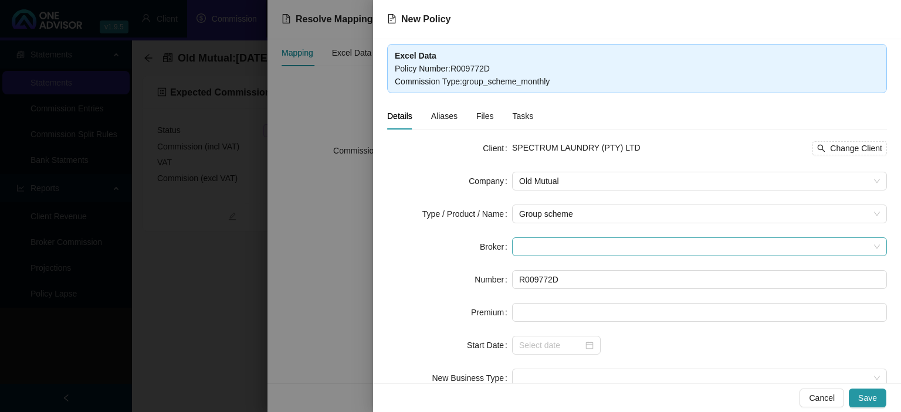
click at [544, 238] on span at bounding box center [699, 247] width 361 height 18
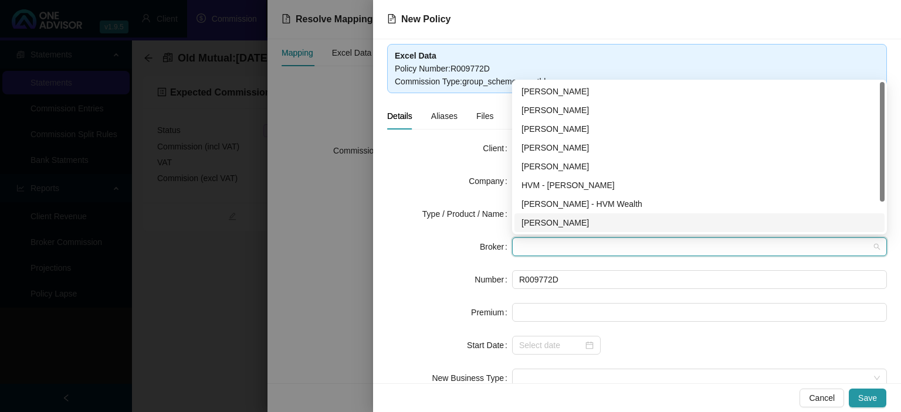
click at [544, 220] on div "[PERSON_NAME]" at bounding box center [699, 222] width 356 height 13
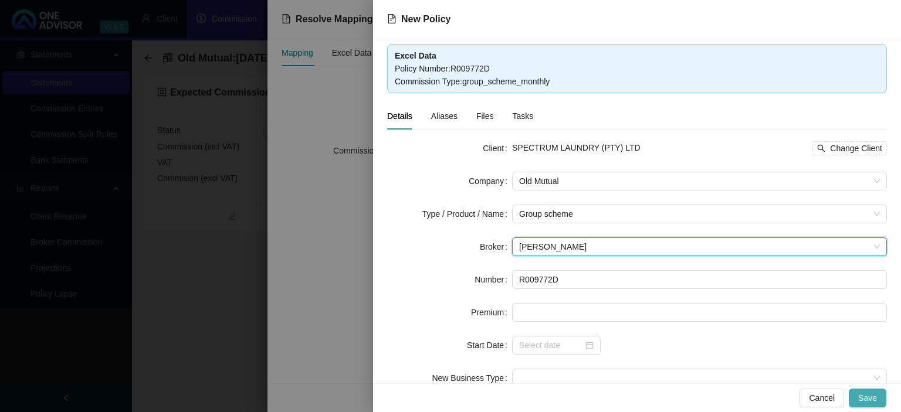
click at [869, 396] on span "Save" at bounding box center [867, 398] width 19 height 13
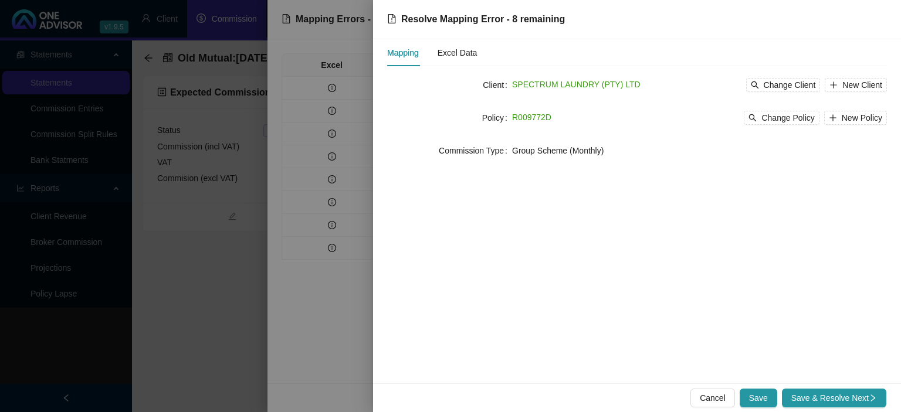
click at [867, 397] on span "Save & Resolve Next" at bounding box center [834, 398] width 86 height 13
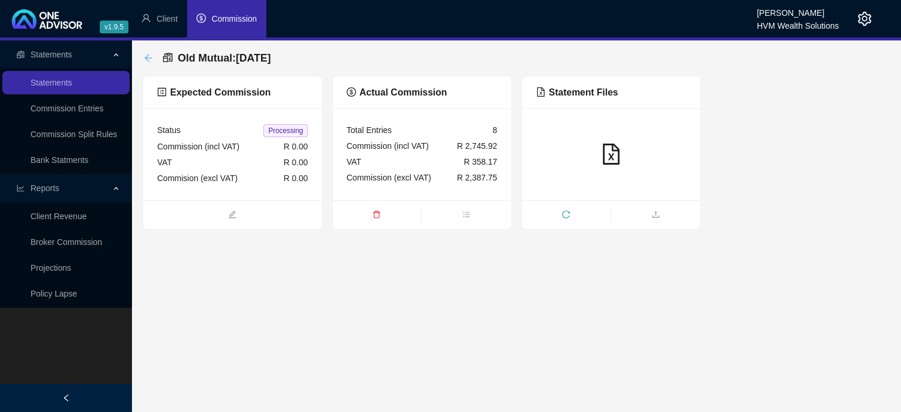
click at [151, 57] on icon "arrow-left" at bounding box center [148, 57] width 9 height 9
